Goal: Task Accomplishment & Management: Use online tool/utility

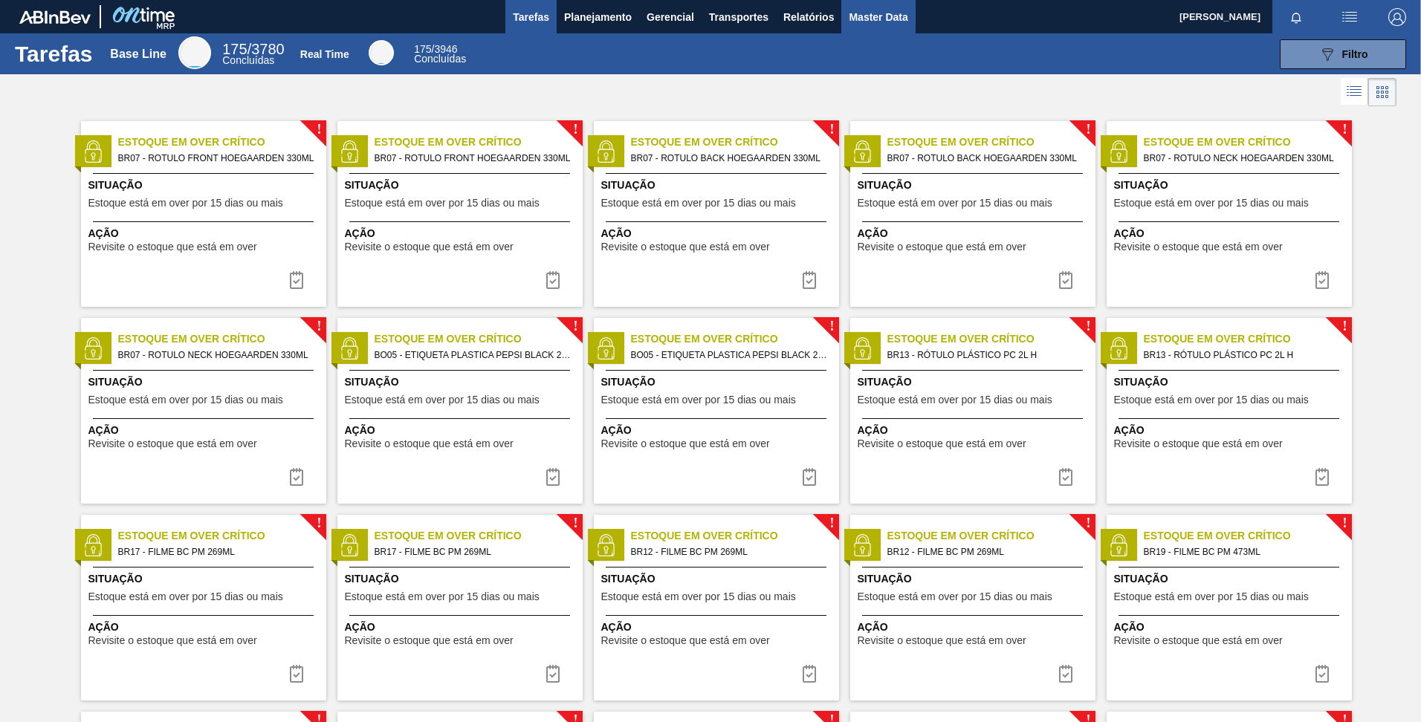
click at [878, 19] on span "Master Data" at bounding box center [878, 17] width 59 height 18
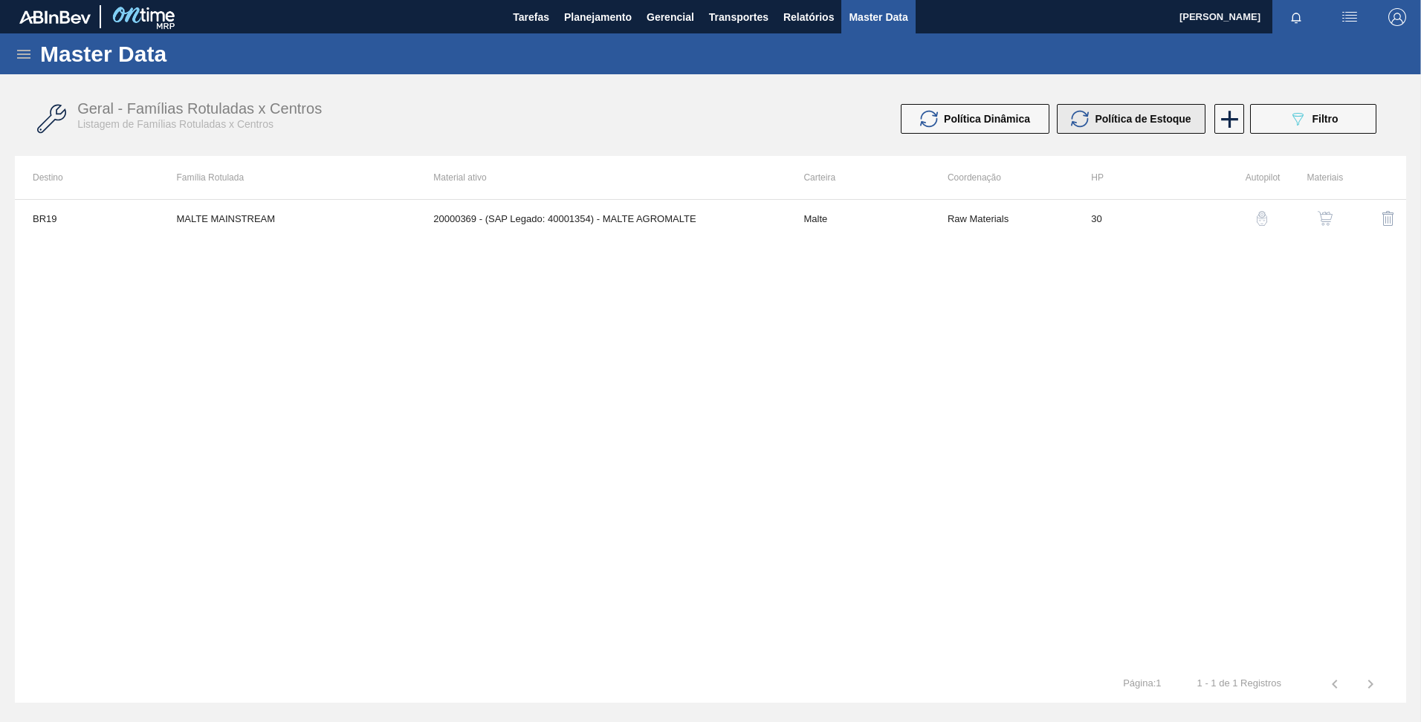
click at [1102, 126] on div "Política de Estoque" at bounding box center [1131, 119] width 120 height 18
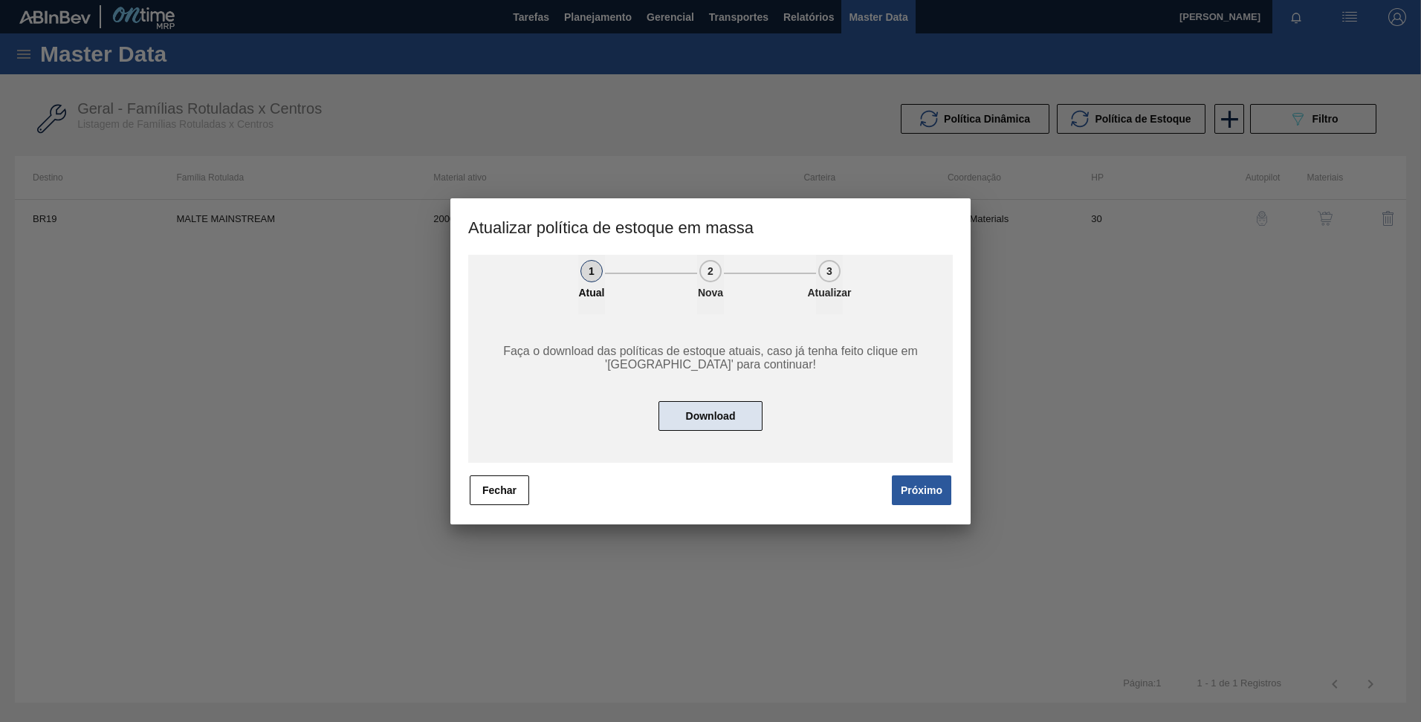
click at [742, 415] on button "Download" at bounding box center [710, 416] width 104 height 30
click at [938, 476] on button "Próximo" at bounding box center [921, 491] width 59 height 30
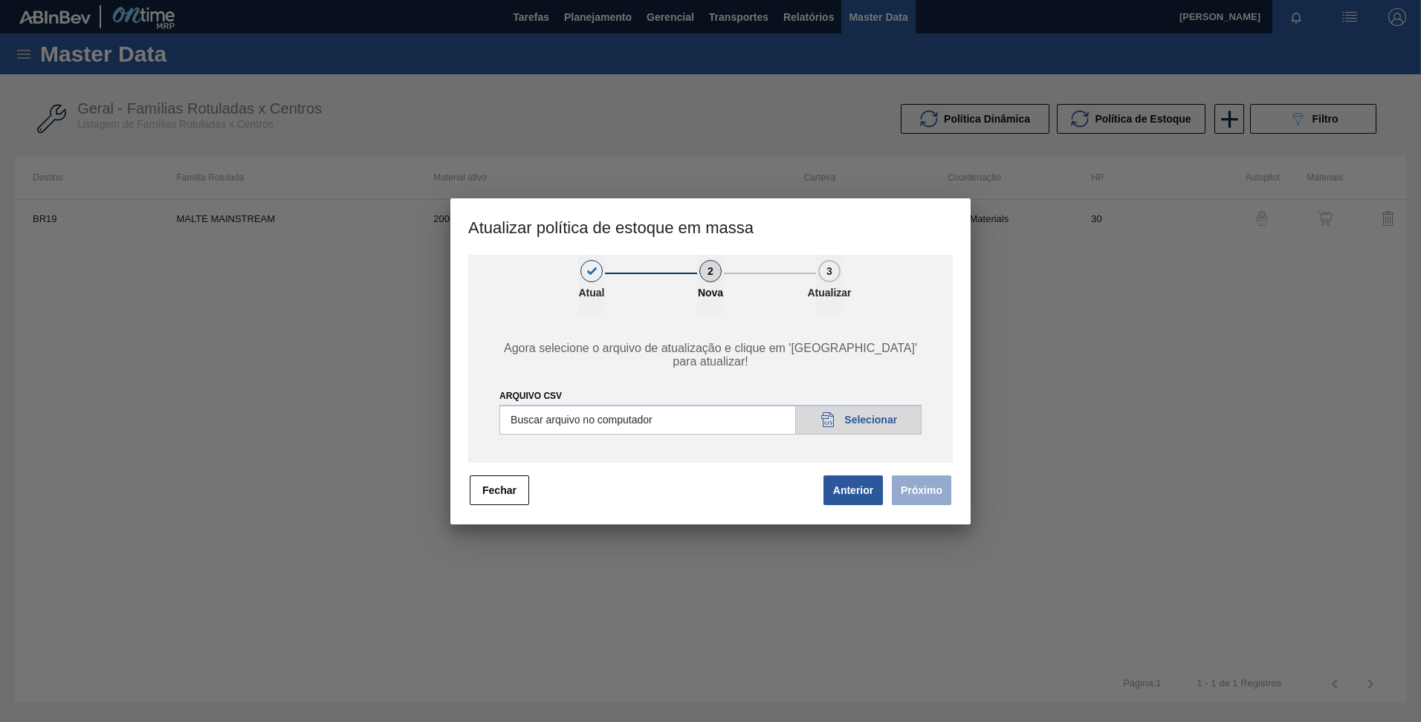
click at [879, 407] on input "ARQUIVO CSV" at bounding box center [710, 420] width 422 height 30
type input "C:\fakepath\POLITICA_DE_ESTOQUE_20250815_093253.csv"
click at [934, 499] on button "Próximo" at bounding box center [921, 491] width 59 height 30
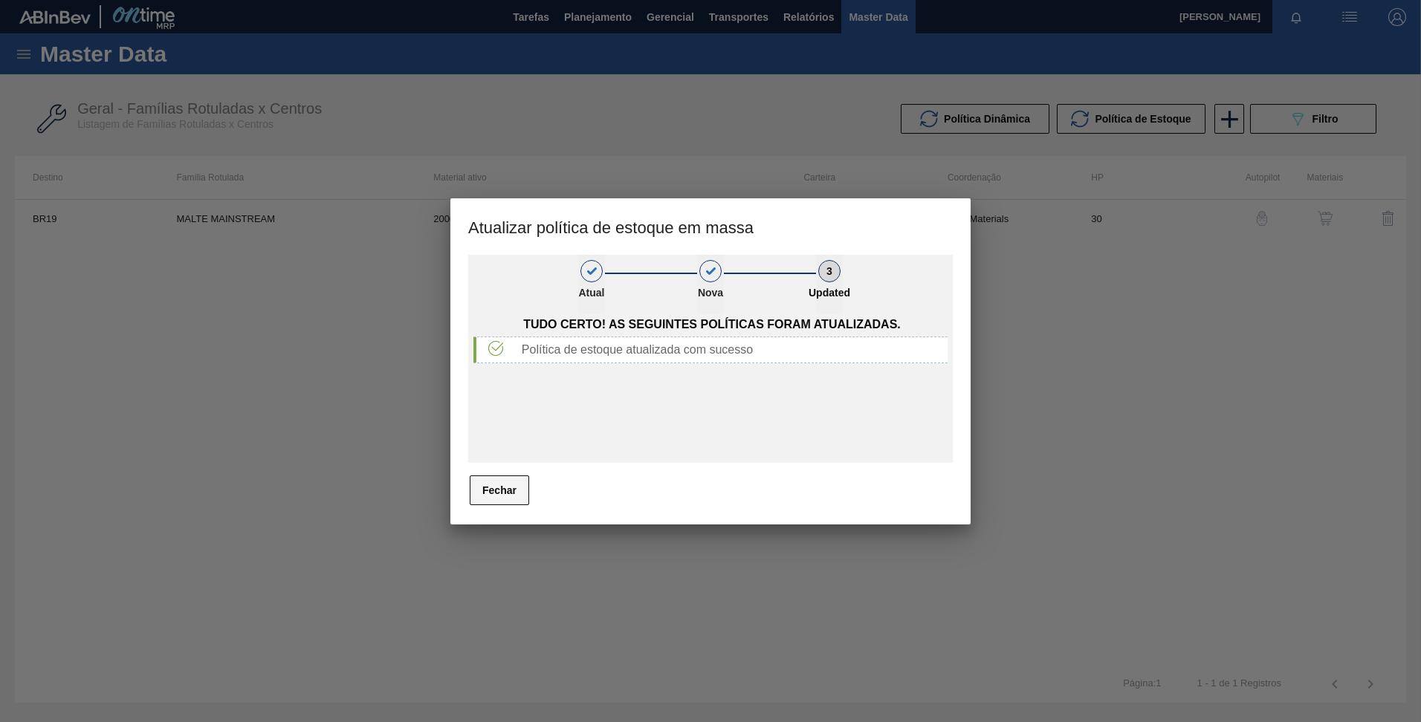
click at [487, 485] on button "Fechar" at bounding box center [499, 491] width 59 height 30
